Goal: Entertainment & Leisure: Consume media (video, audio)

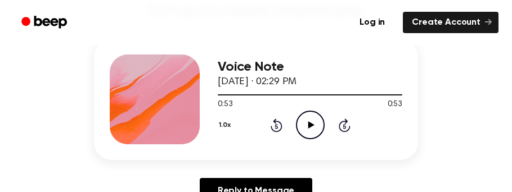
click at [321, 119] on icon "Play Audio" at bounding box center [310, 125] width 29 height 29
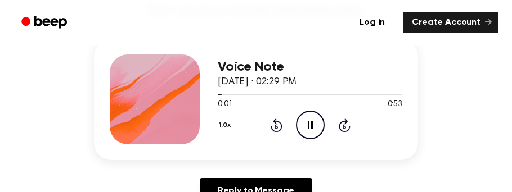
click at [308, 119] on icon "Pause Audio" at bounding box center [310, 125] width 29 height 29
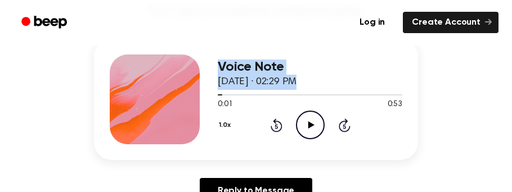
drag, startPoint x: 221, startPoint y: 96, endPoint x: 188, endPoint y: 103, distance: 33.6
click at [188, 103] on div "Voice Note [DATE] · 02:29 PM 0:01 0:53 Your browser does not support the [objec…" at bounding box center [256, 99] width 324 height 121
click at [316, 125] on icon "Play Audio" at bounding box center [310, 125] width 29 height 29
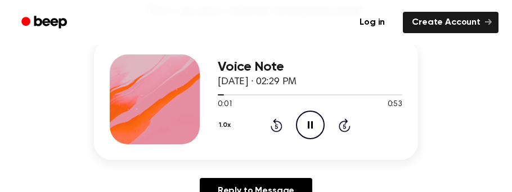
click at [280, 123] on icon at bounding box center [277, 125] width 12 height 13
click at [277, 121] on icon at bounding box center [277, 125] width 12 height 13
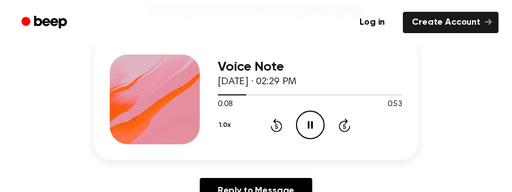
click at [277, 121] on icon at bounding box center [277, 125] width 12 height 13
click at [308, 126] on icon at bounding box center [310, 124] width 5 height 7
click at [308, 126] on icon at bounding box center [311, 124] width 6 height 7
click at [273, 127] on icon "Rewind 5 seconds" at bounding box center [276, 125] width 12 height 15
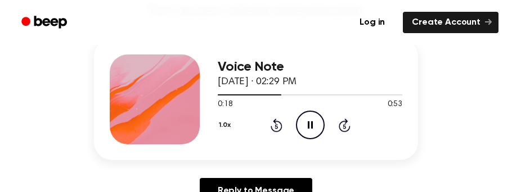
click at [273, 127] on icon "Rewind 5 seconds" at bounding box center [276, 125] width 12 height 15
click at [308, 128] on icon at bounding box center [310, 124] width 5 height 7
click at [274, 127] on icon "Rewind 5 seconds" at bounding box center [276, 125] width 12 height 15
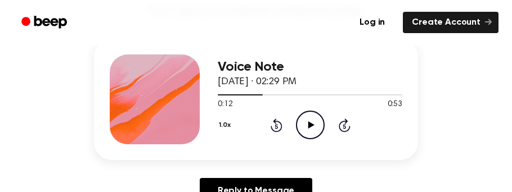
click at [274, 127] on icon "Rewind 5 seconds" at bounding box center [276, 125] width 12 height 15
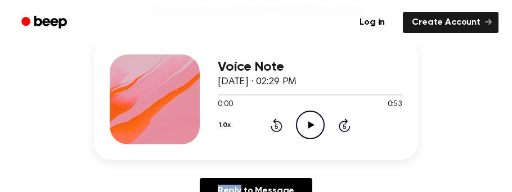
click at [274, 127] on icon "Rewind 5 seconds" at bounding box center [276, 125] width 12 height 15
click at [310, 121] on icon "Play Audio" at bounding box center [310, 125] width 29 height 29
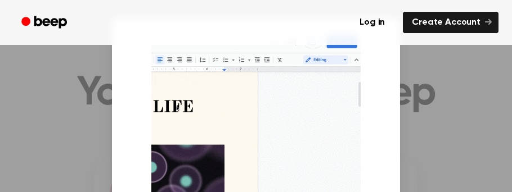
scroll to position [16, 0]
click at [101, 82] on div at bounding box center [256, 96] width 512 height 192
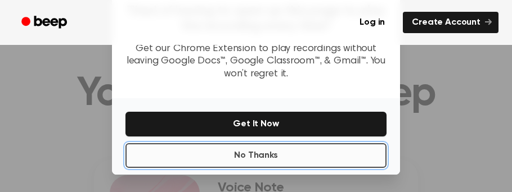
click at [250, 161] on button "No Thanks" at bounding box center [255, 155] width 261 height 25
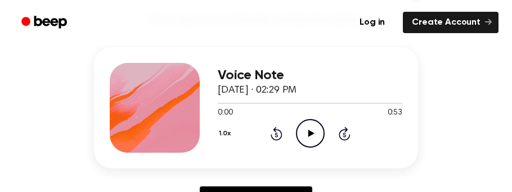
scroll to position [130, 0]
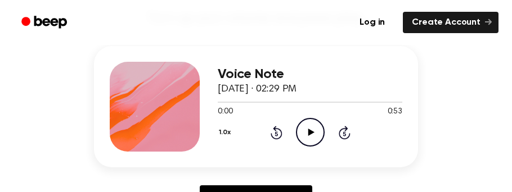
click at [296, 138] on icon "Play Audio" at bounding box center [310, 132] width 29 height 29
click at [308, 129] on icon at bounding box center [310, 132] width 5 height 7
